Goal: Transaction & Acquisition: Purchase product/service

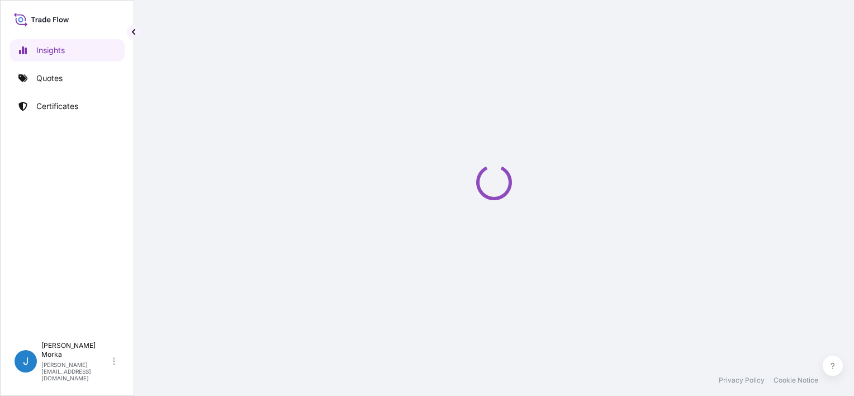
select select "2025"
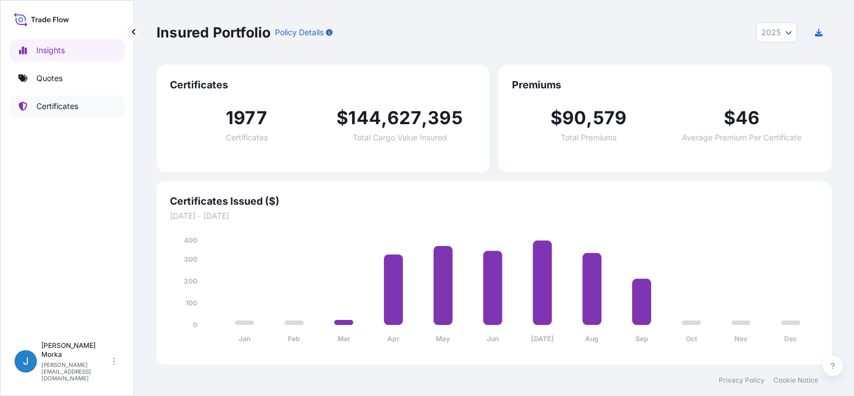
click at [86, 107] on link "Certificates" at bounding box center [67, 106] width 115 height 22
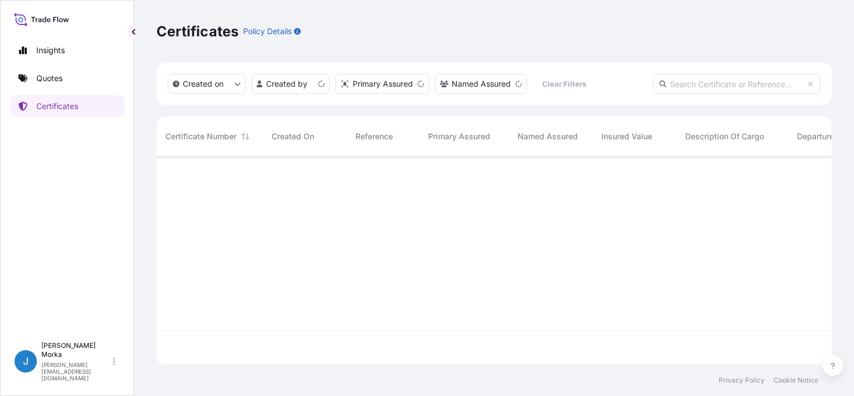
scroll to position [206, 666]
click at [68, 78] on link "Quotes" at bounding box center [67, 78] width 115 height 22
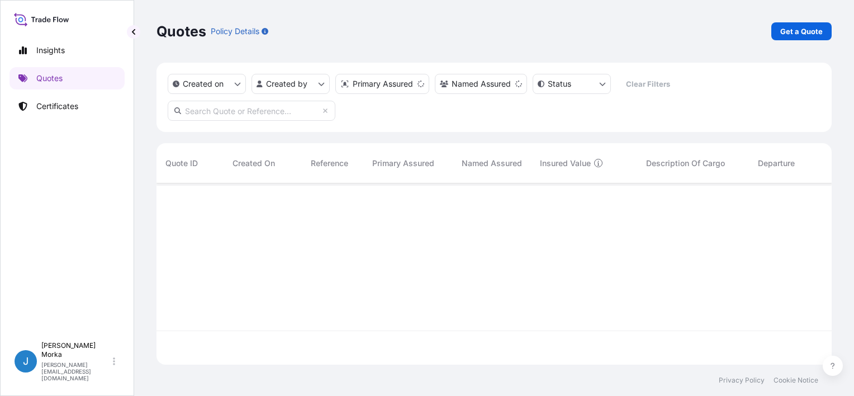
scroll to position [179, 666]
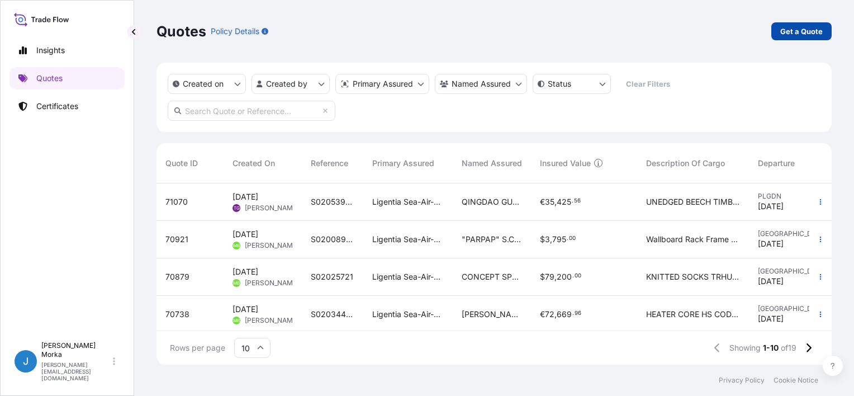
click at [782, 37] on link "Get a Quote" at bounding box center [801, 31] width 60 height 18
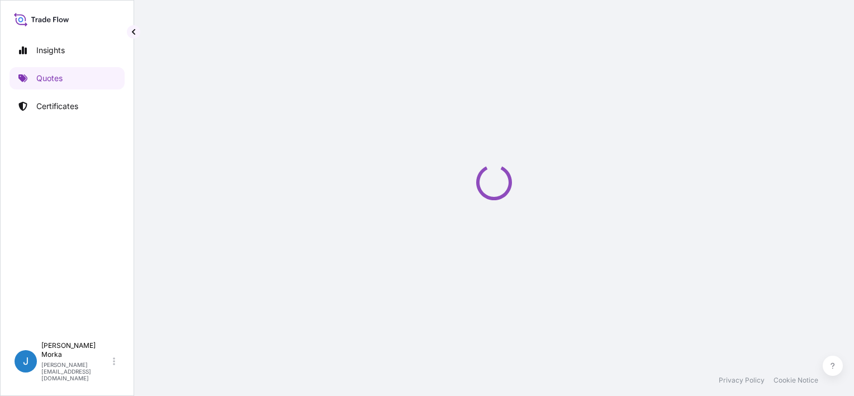
select select "Sea"
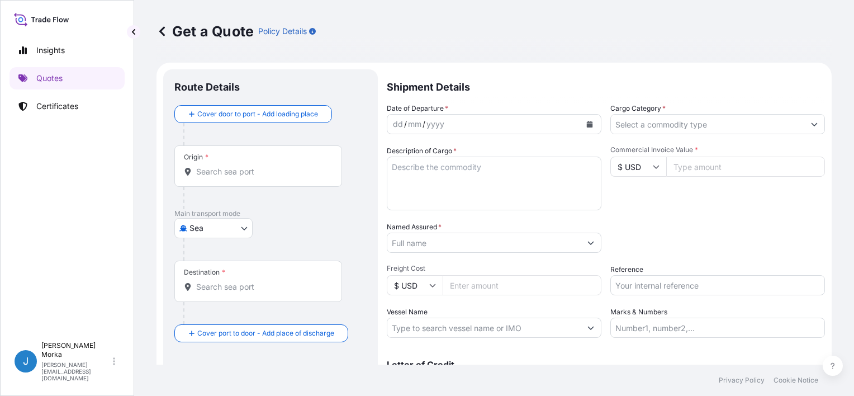
scroll to position [18, 0]
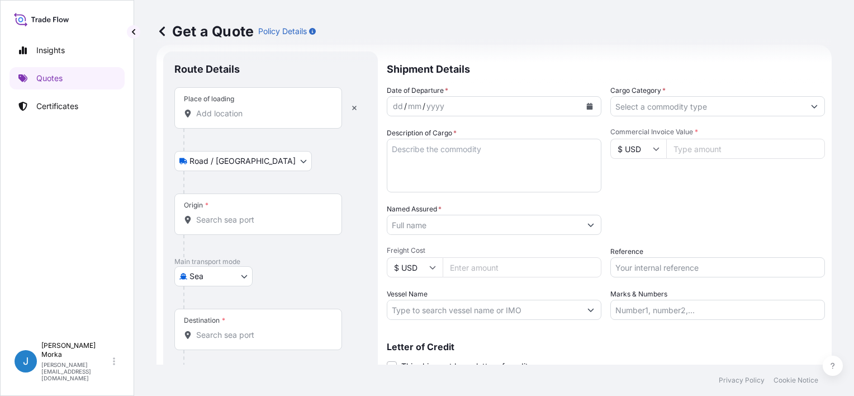
click at [232, 119] on div "Place of loading" at bounding box center [258, 107] width 168 height 41
click at [232, 119] on input "Place of loading" at bounding box center [262, 113] width 132 height 11
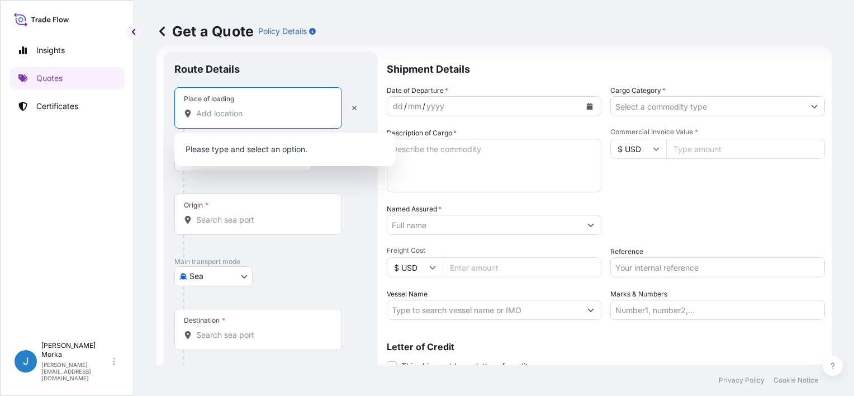
paste input "CZARNA BIAŁOSTOCKA"
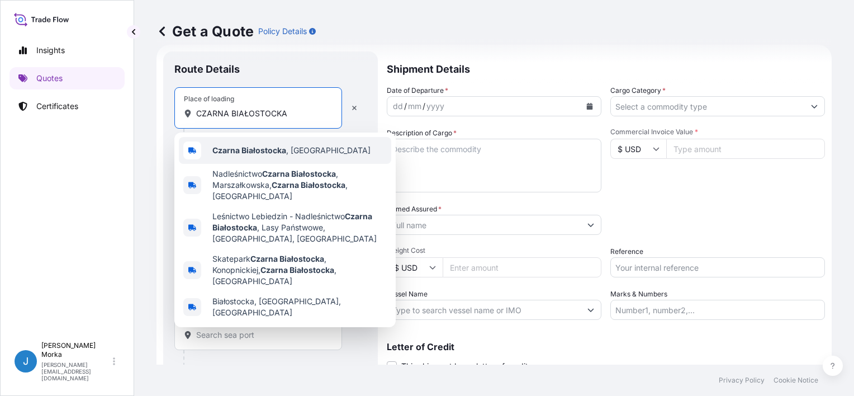
click at [283, 152] on b "Czarna Białostocka" at bounding box center [249, 150] width 74 height 10
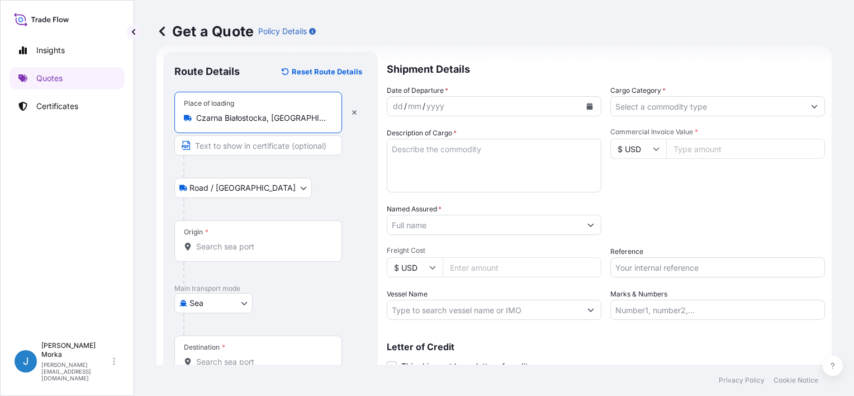
type input "Czarna Białostocka, Poland"
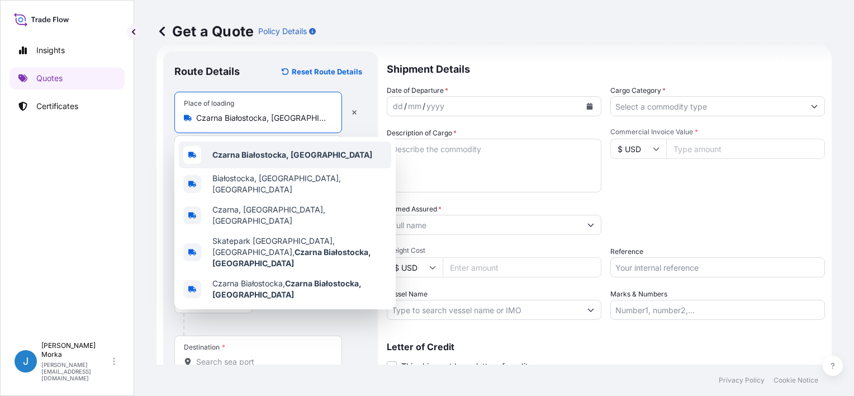
click at [300, 146] on div "Czarna Białostocka, Poland" at bounding box center [285, 154] width 212 height 27
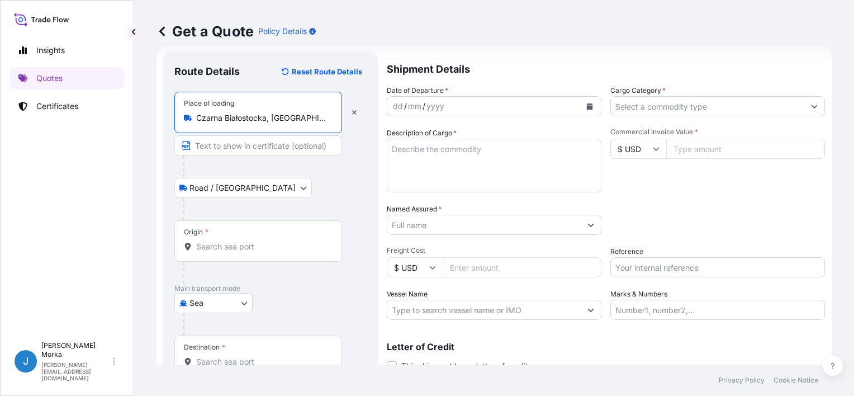
click at [221, 238] on div "Origin *" at bounding box center [258, 240] width 168 height 41
click at [221, 241] on input "Origin *" at bounding box center [262, 246] width 132 height 11
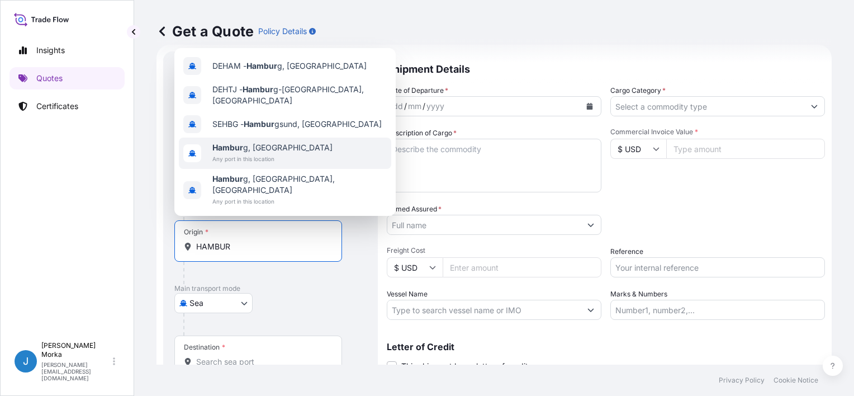
click at [260, 164] on span "Any port in this location" at bounding box center [272, 158] width 120 height 11
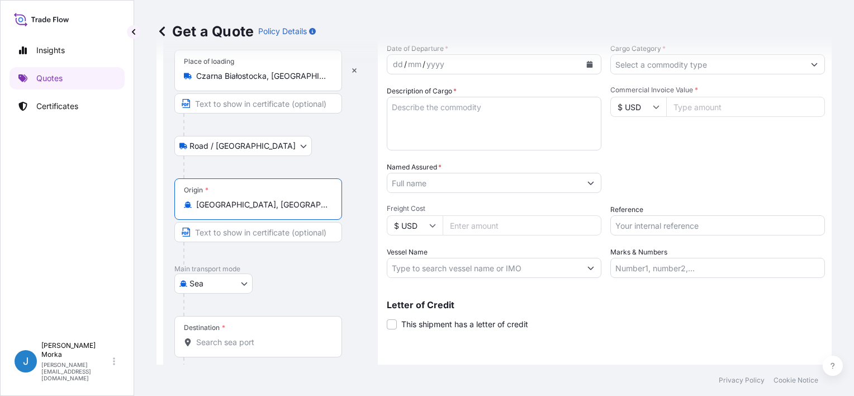
scroll to position [110, 0]
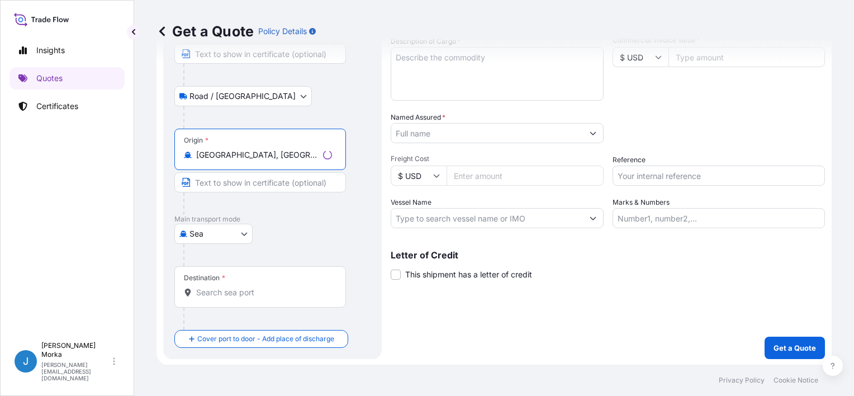
type input "Hamburg, Germany"
click at [229, 300] on div "Destination *" at bounding box center [260, 286] width 172 height 41
click at [229, 298] on input "Destination *" at bounding box center [264, 292] width 136 height 11
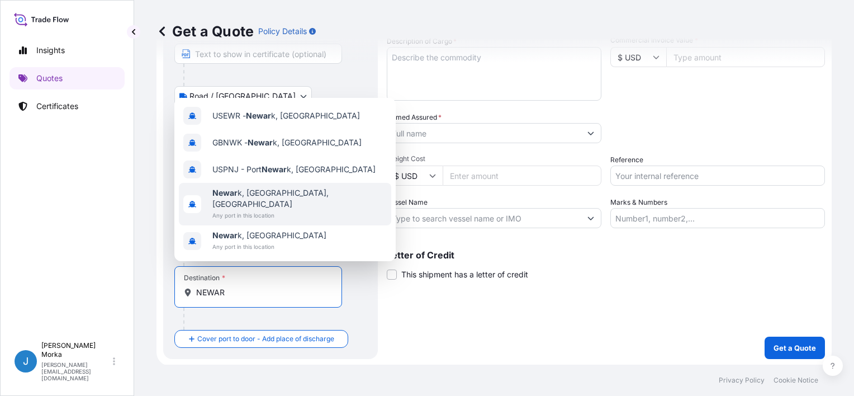
click at [289, 208] on div "Newar k, NJ, USA Any port in this location" at bounding box center [285, 204] width 212 height 42
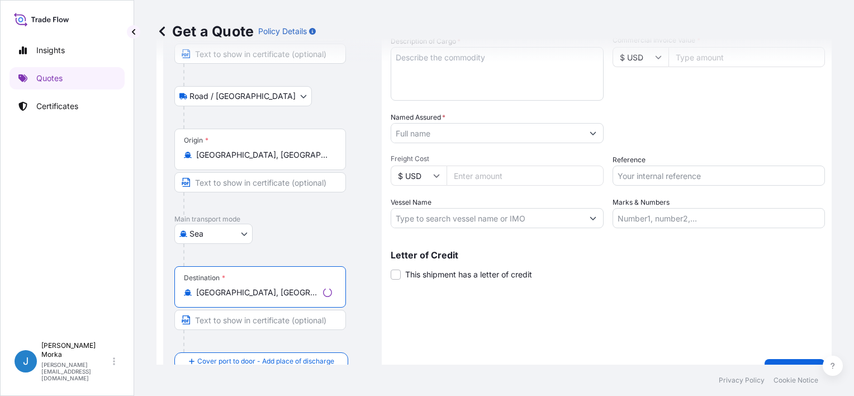
scroll to position [0, 0]
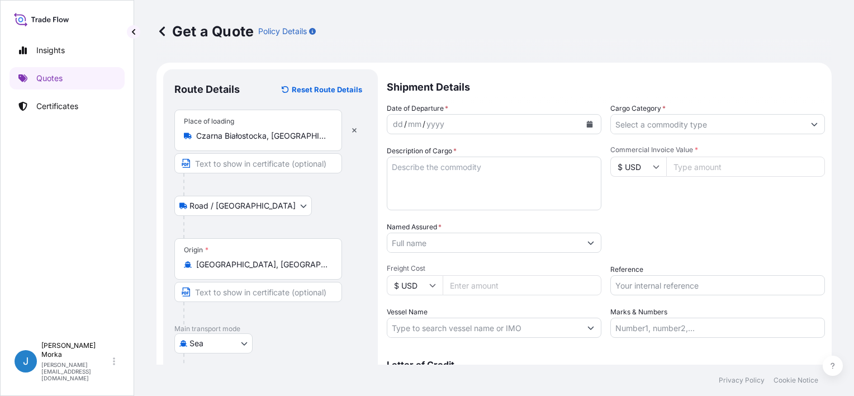
type input "Newark, NJ, USA"
click at [586, 127] on button "Calendar" at bounding box center [590, 124] width 18 height 18
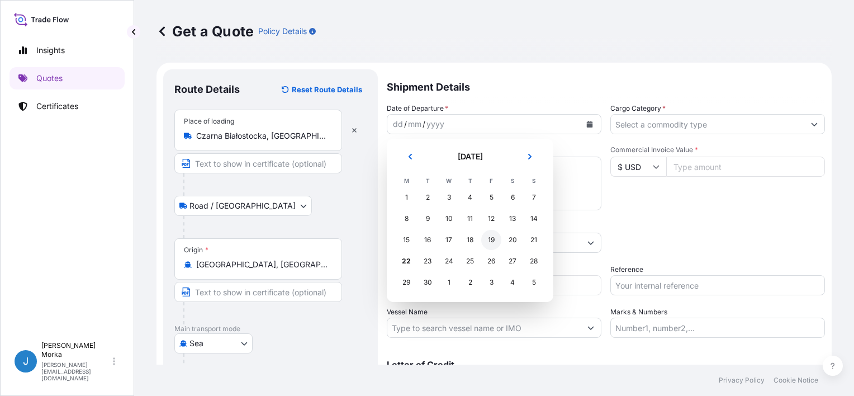
click at [490, 239] on div "19" at bounding box center [491, 240] width 20 height 20
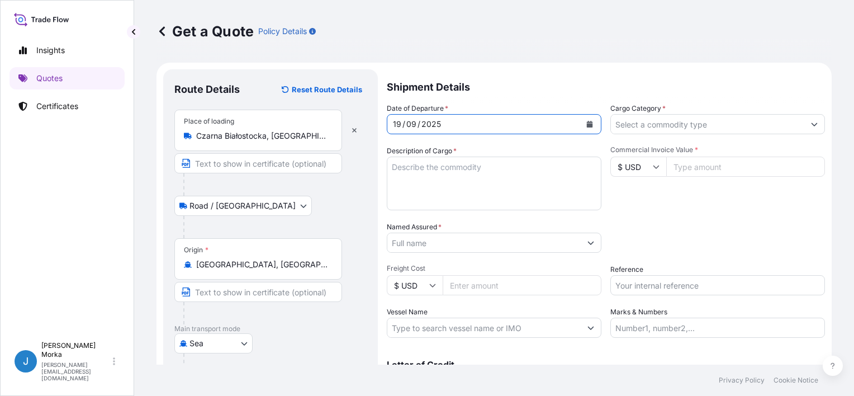
click at [633, 124] on input "Cargo Category *" at bounding box center [707, 124] width 193 height 20
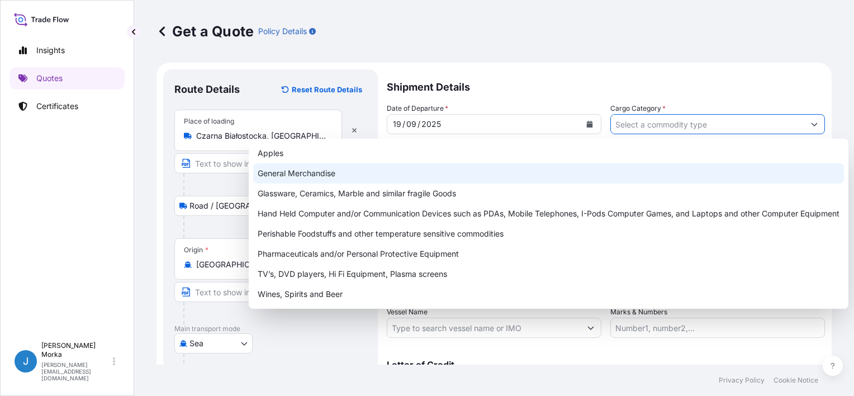
click at [354, 179] on div "General Merchandise" at bounding box center [548, 173] width 591 height 20
type input "General Merchandise"
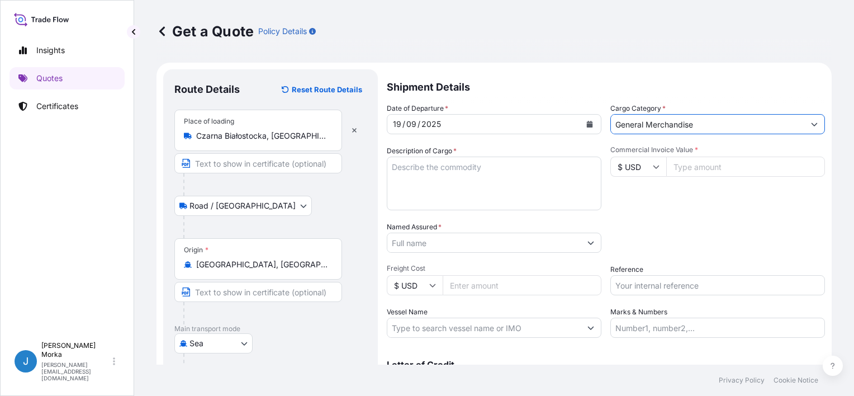
click at [463, 172] on textarea "Description of Cargo *" at bounding box center [494, 183] width 215 height 54
click at [405, 182] on textarea "Description of Cargo *" at bounding box center [494, 183] width 215 height 54
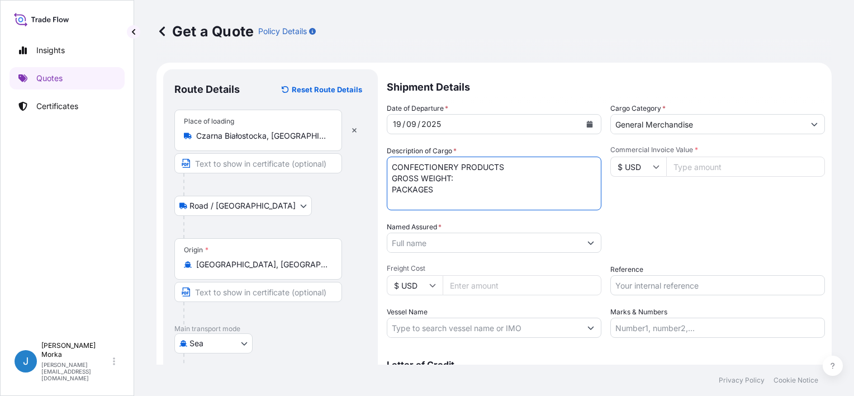
click at [392, 188] on textarea "CONFECTIONERY PRODUCTS GROSS WEIGHT: PACKAGES" at bounding box center [494, 183] width 215 height 54
click at [464, 181] on textarea "CONFECTIONERY PRODUCTS GROSS WEIGHT: PACKAGES" at bounding box center [494, 183] width 215 height 54
click at [391, 162] on textarea "CONFECTIONERY PRODUCTS GROSS WEIGHT: PACKAGES" at bounding box center [494, 183] width 215 height 54
click at [401, 162] on textarea "CONFECTIONERY PRODUCTS GROSS WEIGHT: PACKAGES" at bounding box center [494, 183] width 215 height 54
click at [408, 167] on textarea "CONFECTIONERY PRODUCTS GROSS WEIGHT: PACKAGES" at bounding box center [494, 183] width 215 height 54
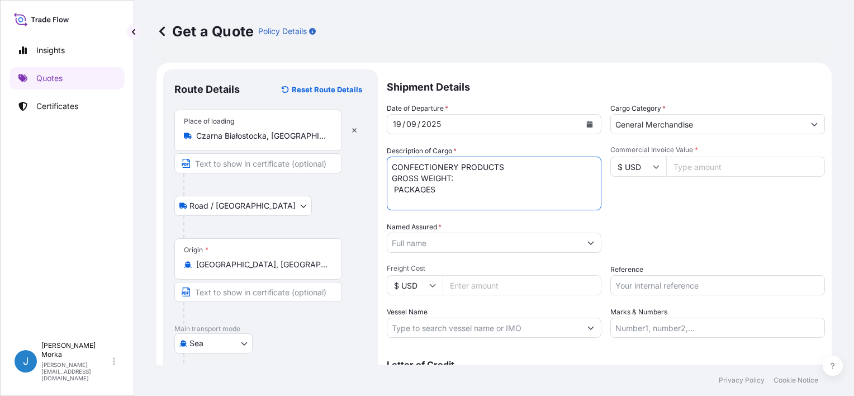
paste textarea "CAAU7954910"
click at [467, 190] on textarea "CAAU7954910 CONFECTIONERY PRODUCTS GROSS WEIGHT: PACKAGES" at bounding box center [494, 183] width 215 height 54
paste textarea "20340"
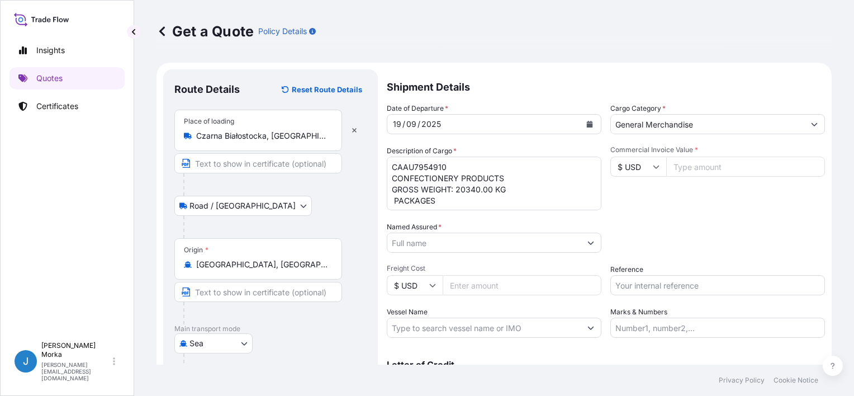
click at [390, 198] on textarea "CAAU7954910 CONFECTIONERY PRODUCTS GROSS WEIGHT: 20340.00 KG PACKAGES" at bounding box center [494, 183] width 215 height 54
paste textarea "6094"
type textarea "CAAU7954910 CONFECTIONERY PRODUCTS GROSS WEIGHT: 20340.00 KG 6094 PACKAGES"
click at [674, 224] on div "Packing Category Type to search a container mode Please select a primary mode o…" at bounding box center [717, 236] width 215 height 31
click at [718, 169] on input "Commercial Invoice Value *" at bounding box center [745, 166] width 159 height 20
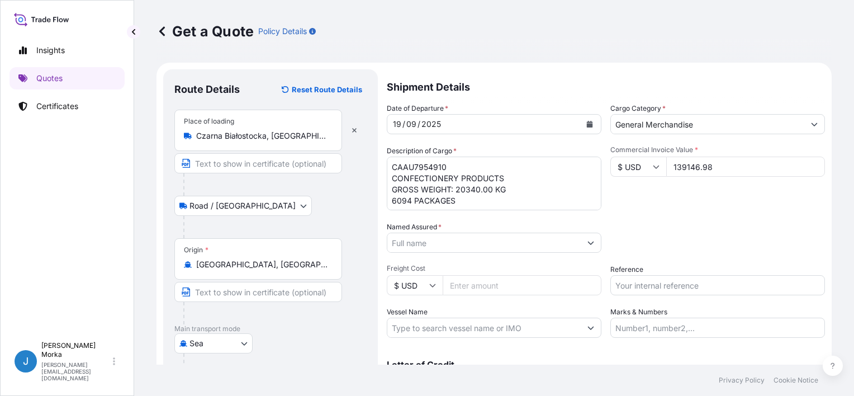
type input "139146.98"
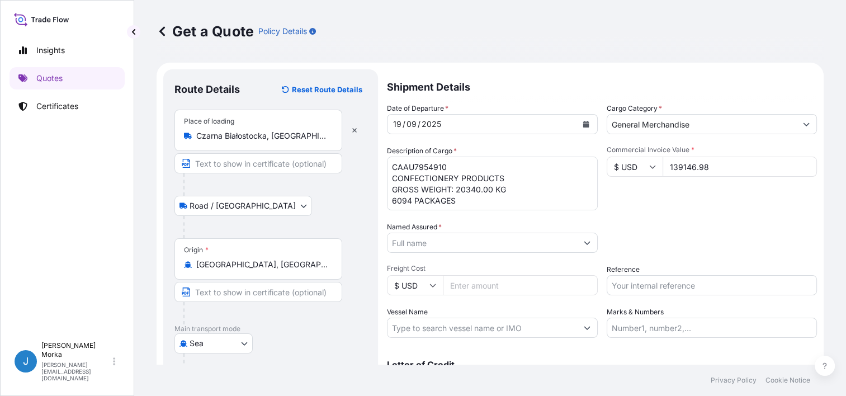
click at [406, 244] on input "Named Assured *" at bounding box center [481, 243] width 189 height 20
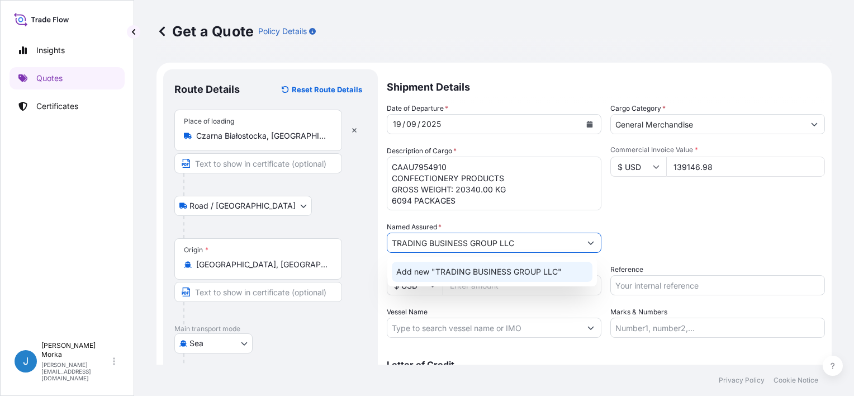
click at [505, 275] on span "Add new "TRADING BUSINESS GROUP LLC"" at bounding box center [478, 271] width 165 height 11
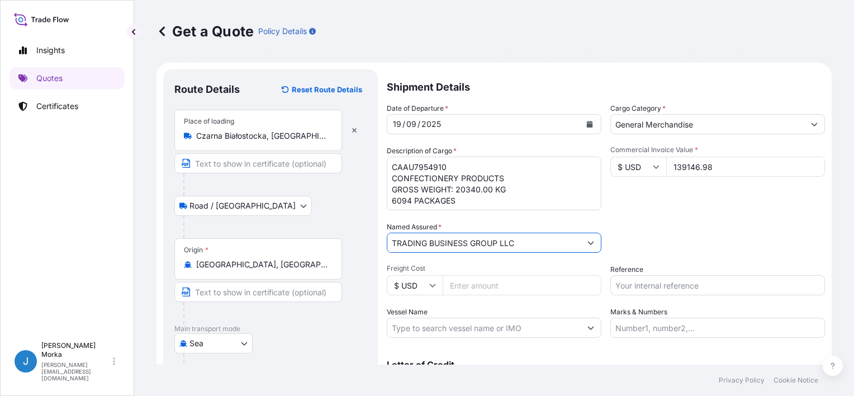
type input "TRADING BUSINESS GROUP LLC"
click at [656, 288] on input "Reference" at bounding box center [717, 285] width 215 height 20
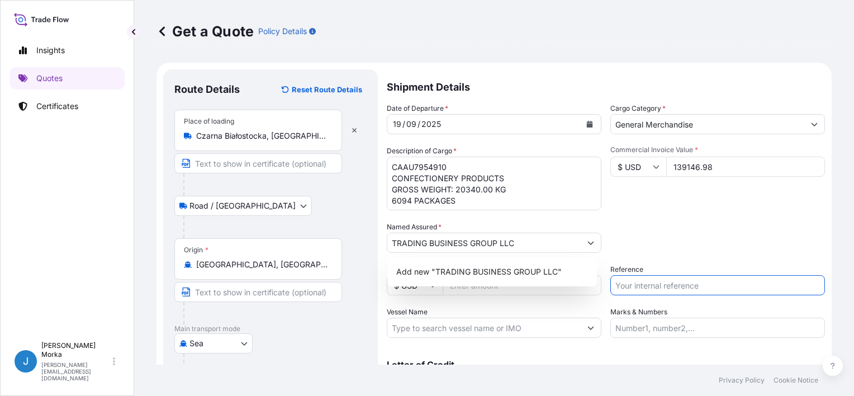
paste input "S02049853"
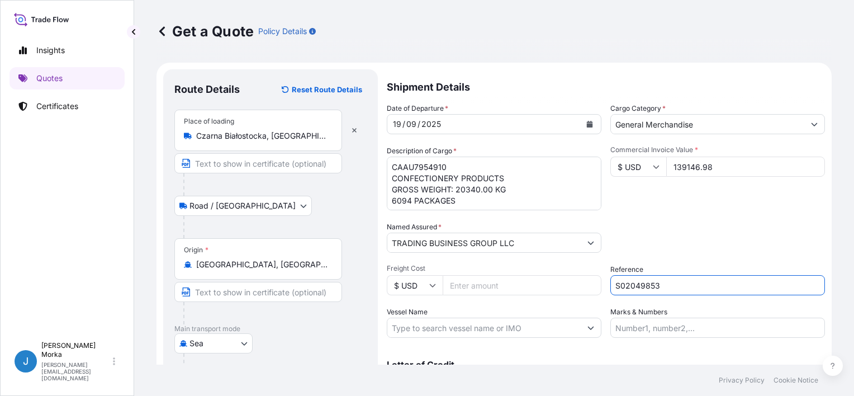
type input "S02049853"
click at [658, 228] on div "Packing Category Type to search a container mode Please select a primary mode o…" at bounding box center [717, 236] width 215 height 31
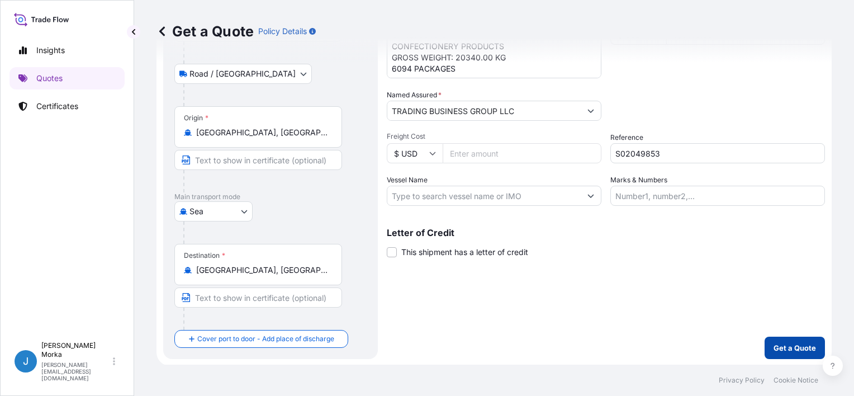
click at [774, 354] on button "Get a Quote" at bounding box center [795, 347] width 60 height 22
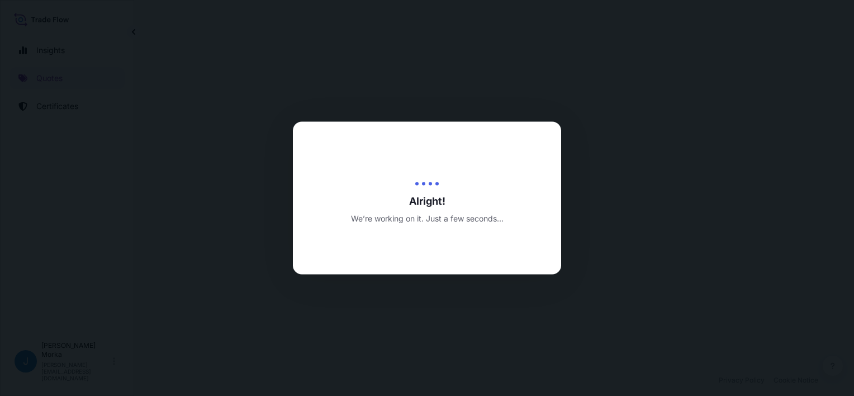
select select "Road / Inland"
select select "Sea"
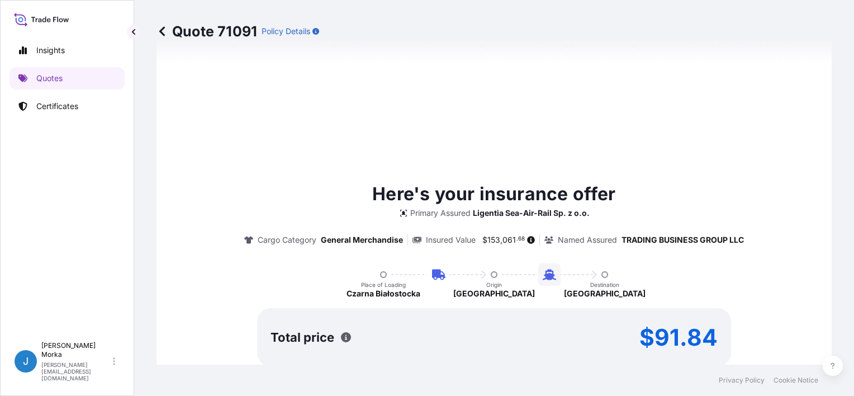
scroll to position [559, 0]
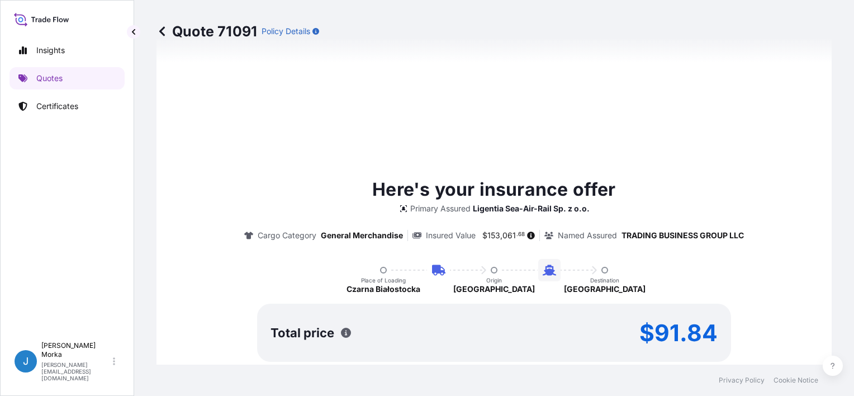
click at [637, 329] on div "Total price $91.84" at bounding box center [494, 333] width 447 height 18
drag, startPoint x: 637, startPoint y: 329, endPoint x: 716, endPoint y: 329, distance: 78.8
click at [716, 329] on div "Total price $91.84" at bounding box center [494, 332] width 474 height 58
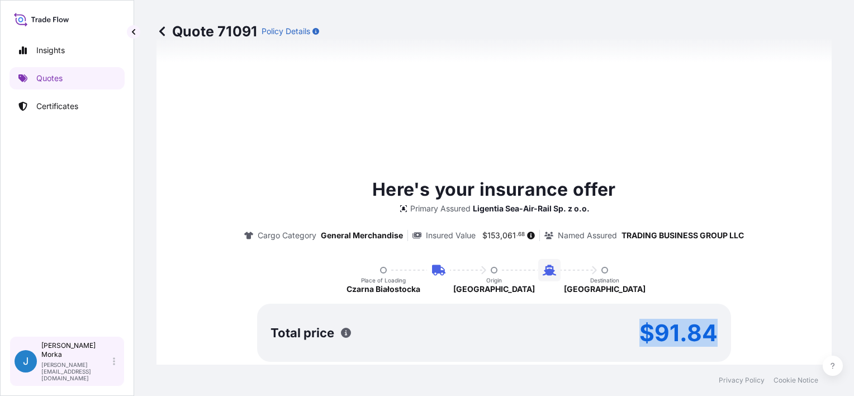
copy p "$91.84"
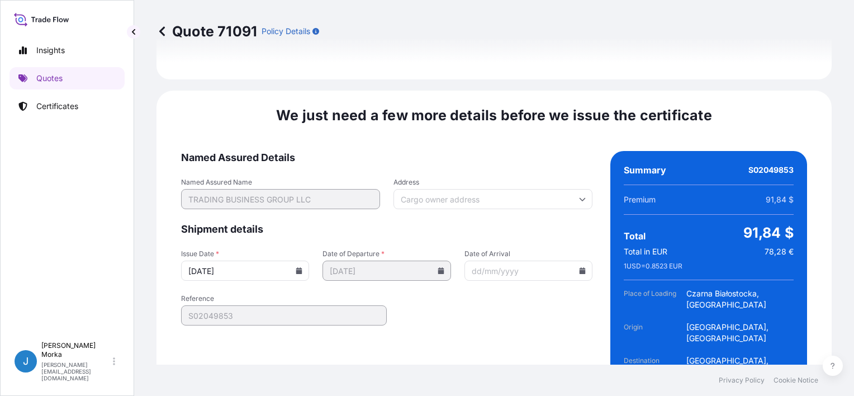
scroll to position [1483, 0]
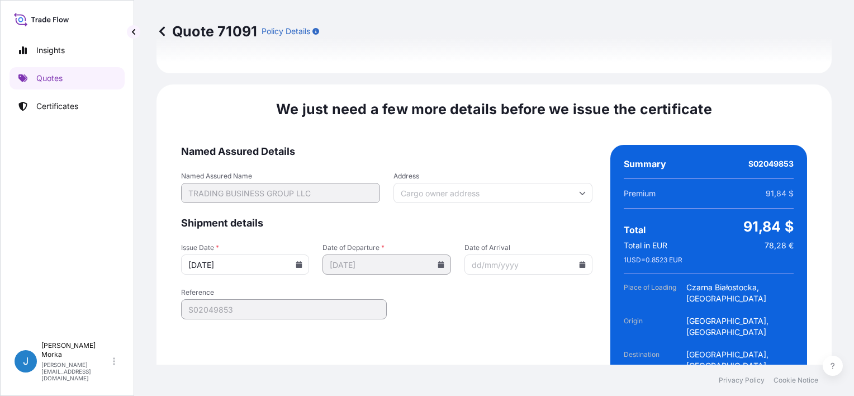
click at [301, 254] on input "22/09/2025" at bounding box center [245, 264] width 128 height 20
click at [297, 261] on icon at bounding box center [299, 264] width 6 height 7
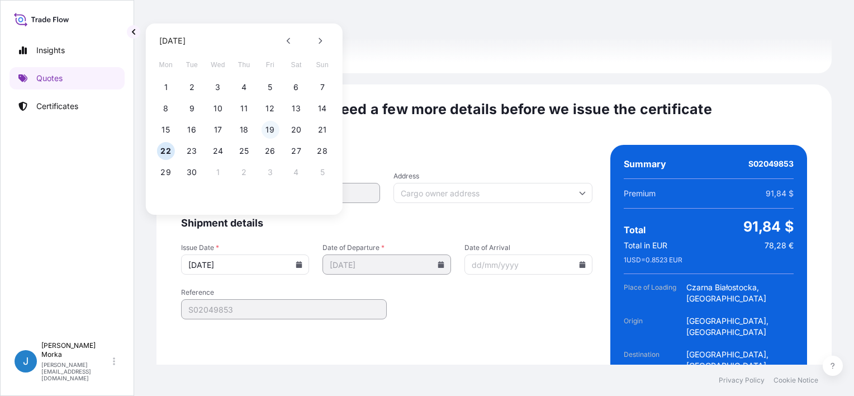
click at [271, 130] on button "19" at bounding box center [270, 130] width 18 height 18
type input "19/09/2025"
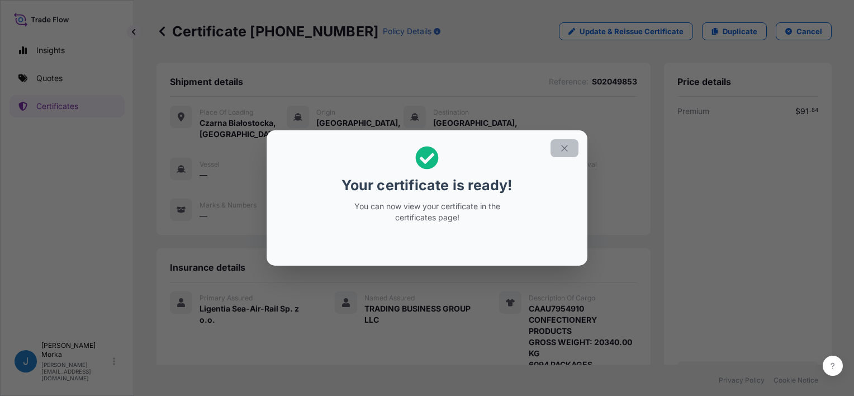
click at [563, 150] on icon "button" at bounding box center [564, 148] width 10 height 10
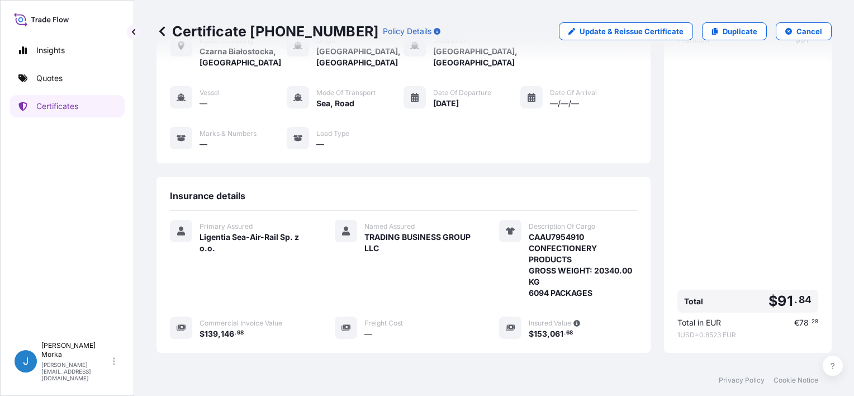
scroll to position [56, 0]
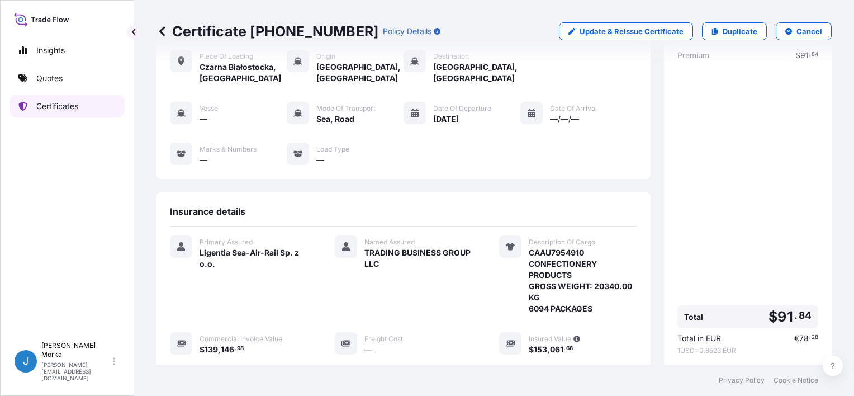
click at [44, 102] on p "Certificates" at bounding box center [57, 106] width 42 height 11
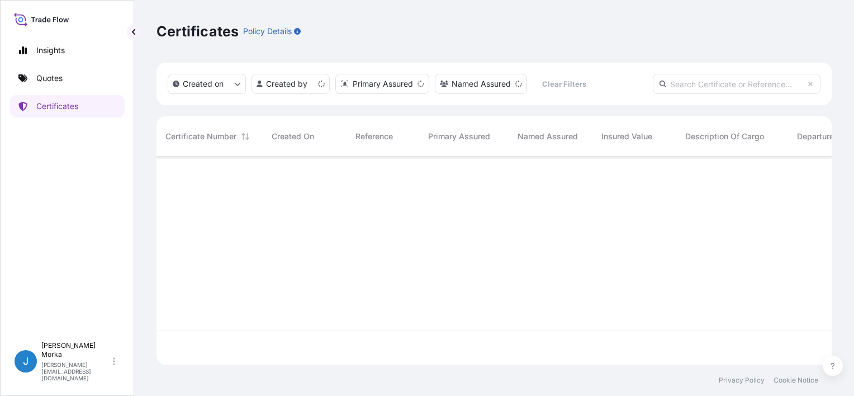
scroll to position [206, 666]
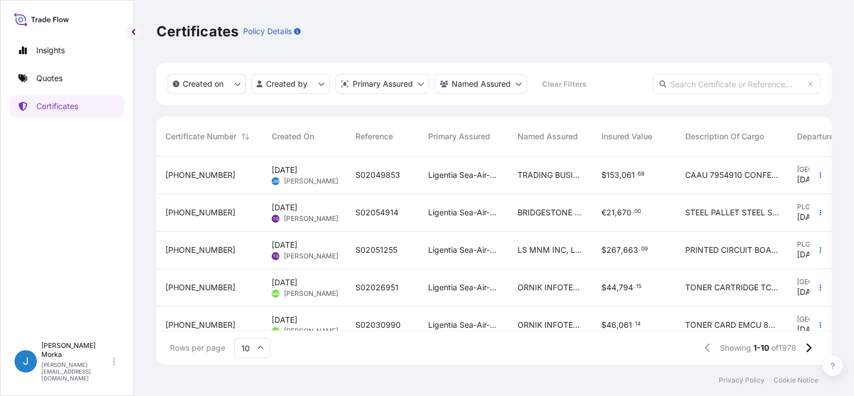
click at [702, 85] on input "text" at bounding box center [737, 84] width 168 height 20
paste input "S02049853"
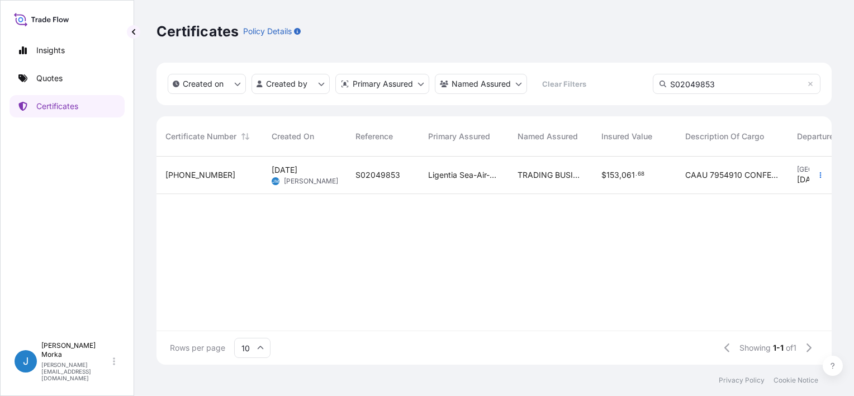
type input "S02049853"
